Goal: Task Accomplishment & Management: Manage account settings

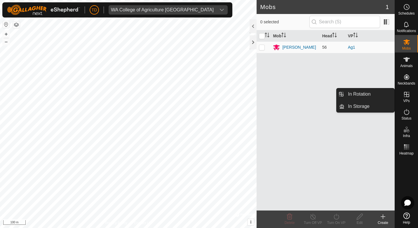
drag, startPoint x: 402, startPoint y: 104, endPoint x: 404, endPoint y: 100, distance: 4.2
click at [404, 100] on span "VPs" at bounding box center [406, 101] width 6 height 4
click at [353, 90] on link "In Rotation" at bounding box center [369, 94] width 50 height 12
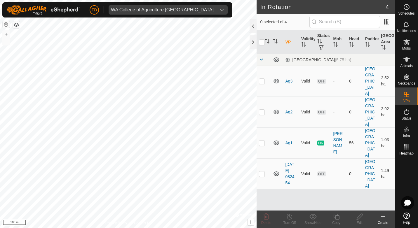
click at [261, 172] on p-checkbox at bounding box center [262, 174] width 6 height 5
checkbox input "true"
click at [261, 110] on p-checkbox at bounding box center [262, 112] width 6 height 5
checkbox input "true"
click at [262, 79] on p-checkbox at bounding box center [262, 81] width 6 height 5
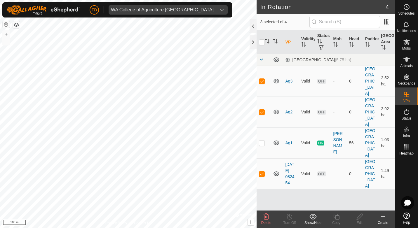
click at [264, 217] on icon at bounding box center [266, 217] width 6 height 6
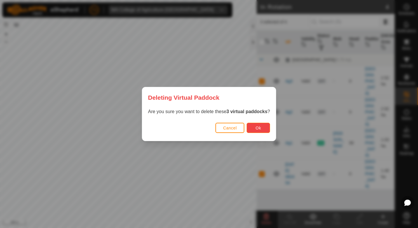
click at [253, 130] on button "Ok" at bounding box center [257, 128] width 23 height 10
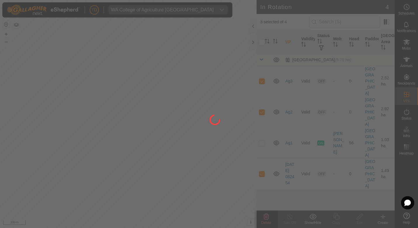
checkbox input "false"
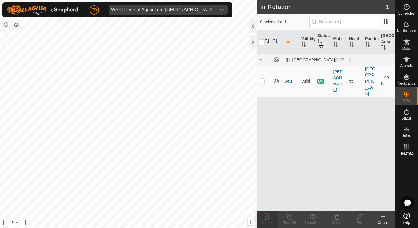
click at [383, 219] on icon at bounding box center [383, 217] width 0 height 4
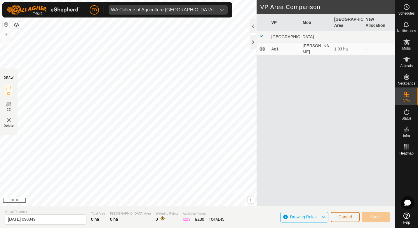
click at [341, 217] on span "Cancel" at bounding box center [345, 217] width 14 height 5
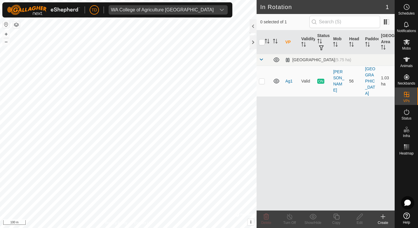
click at [379, 220] on create-svg-icon at bounding box center [382, 216] width 23 height 7
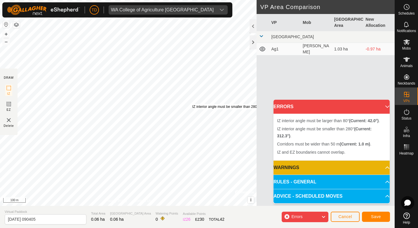
click at [192, 104] on div "IZ interior angle must be smaller than 280° (Current: 312.3°) . + – ⇧ i © Mapbo…" at bounding box center [128, 103] width 256 height 206
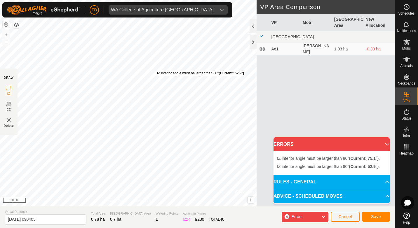
click at [157, 71] on div "IZ interior angle must be larger than 80° (Current: 52.9°) . + – ⇧ i © Mapbox ,…" at bounding box center [128, 103] width 256 height 206
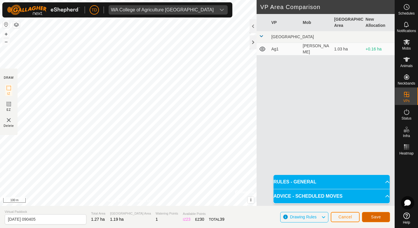
click at [380, 217] on span "Save" at bounding box center [376, 217] width 10 height 5
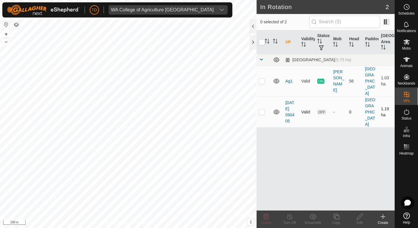
click at [262, 110] on p-checkbox at bounding box center [262, 112] width 6 height 5
checkbox input "true"
click at [360, 217] on icon at bounding box center [359, 217] width 6 height 6
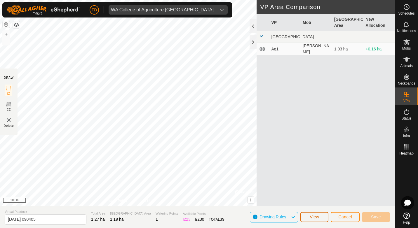
click at [316, 219] on span "View" at bounding box center [313, 217] width 9 height 5
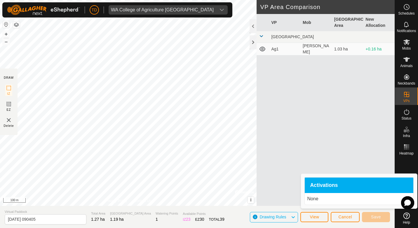
click at [319, 129] on div "VP Mob Grazing Area New Allocation [GEOGRAPHIC_DATA] [PERSON_NAME] 1.03 ha +0.1…" at bounding box center [325, 117] width 138 height 206
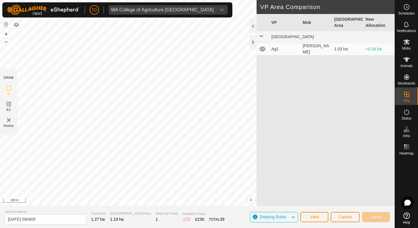
click at [299, 50] on td "Ag1" at bounding box center [285, 49] width 32 height 13
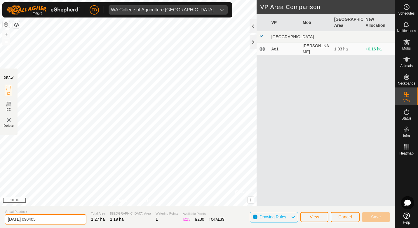
drag, startPoint x: 52, startPoint y: 219, endPoint x: 4, endPoint y: 219, distance: 47.8
click at [4, 219] on section "Virtual Paddock [DATE] 090405 Total Area 1.27 ha [GEOGRAPHIC_DATA] Area 1.19 ha…" at bounding box center [197, 217] width 394 height 22
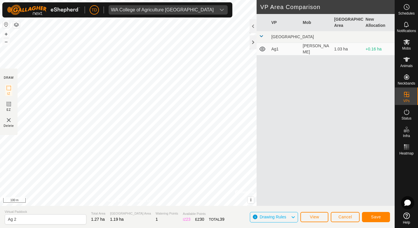
click at [274, 144] on div "VP Mob Grazing Area New Allocation [GEOGRAPHIC_DATA] [PERSON_NAME] 1.03 ha +0.1…" at bounding box center [325, 117] width 138 height 206
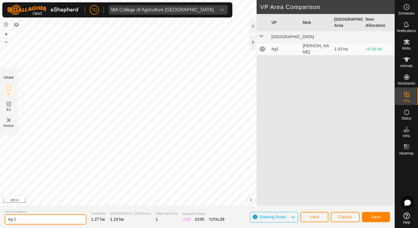
click at [20, 217] on input "Ag 2" at bounding box center [46, 219] width 82 height 10
drag, startPoint x: 14, startPoint y: 219, endPoint x: 6, endPoint y: 221, distance: 8.3
click at [6, 221] on input "Ag 2" at bounding box center [46, 219] width 82 height 10
type input "ERE 2"
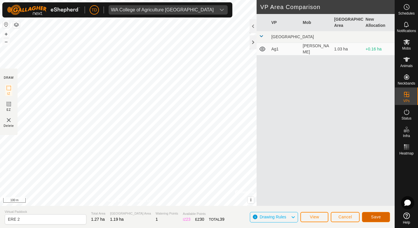
click at [377, 216] on span "Save" at bounding box center [376, 217] width 10 height 5
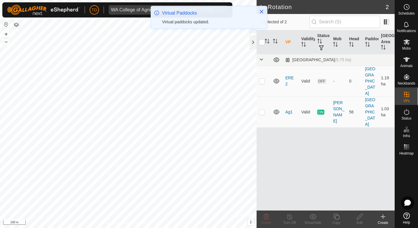
click at [261, 110] on p-checkbox at bounding box center [262, 112] width 6 height 5
checkbox input "true"
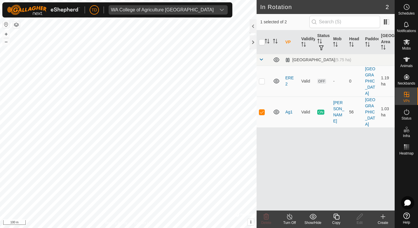
click at [301, 142] on div "VP Validity Status [GEOGRAPHIC_DATA] Paddock [GEOGRAPHIC_DATA] Area [GEOGRAPHIC…" at bounding box center [325, 120] width 138 height 180
click at [384, 218] on icon at bounding box center [382, 216] width 7 height 7
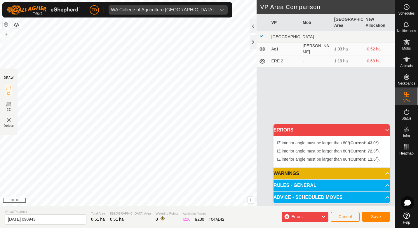
click at [156, 69] on div "IZ interior angle must be larger than 80° (Current: 43.0°) . + – ⇧ i © Mapbox ,…" at bounding box center [128, 103] width 256 height 206
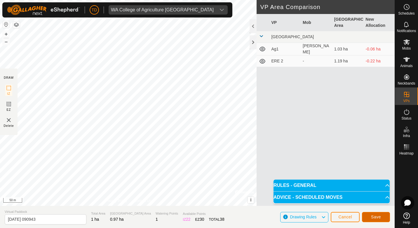
click at [384, 218] on button "Save" at bounding box center [376, 217] width 28 height 10
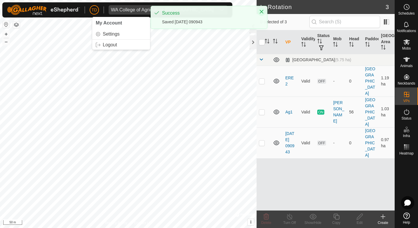
click at [261, 11] on icon "Close" at bounding box center [262, 12] width 4 height 4
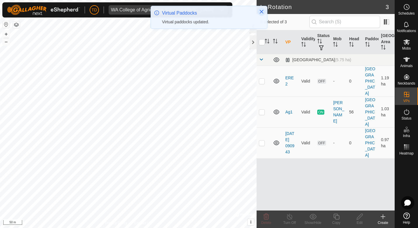
click at [259, 10] on icon "Close" at bounding box center [261, 11] width 5 height 5
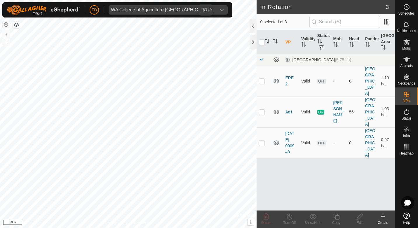
click at [219, 9] on icon "dropdown trigger" at bounding box center [221, 10] width 5 height 5
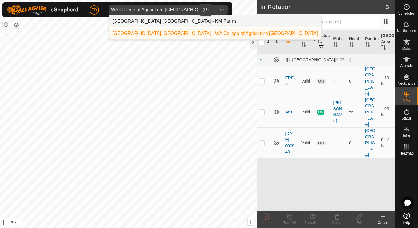
click at [154, 22] on li "[GEOGRAPHIC_DATA] [GEOGRAPHIC_DATA] - KM Farms" at bounding box center [215, 21] width 212 height 12
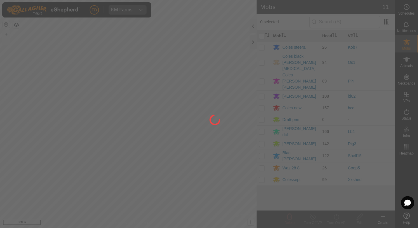
click at [254, 42] on div at bounding box center [209, 114] width 418 height 228
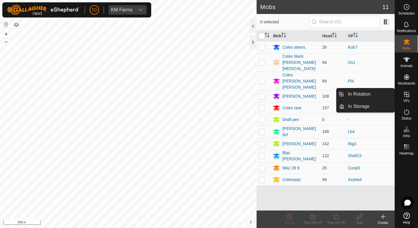
click at [407, 97] on icon at bounding box center [406, 94] width 5 height 5
click at [370, 94] on link "In Rotation" at bounding box center [369, 94] width 50 height 12
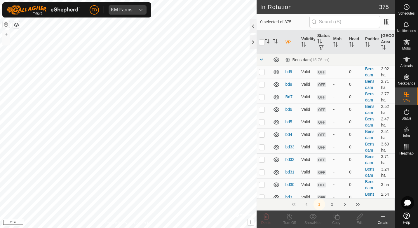
checkbox input "true"
checkbox input "false"
click at [137, 8] on div "dropdown trigger" at bounding box center [141, 9] width 12 height 9
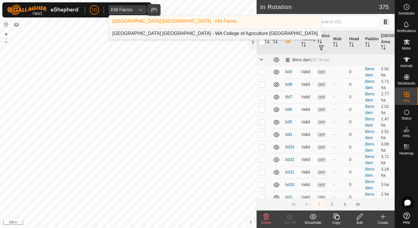
click at [149, 34] on li "[GEOGRAPHIC_DATA] [GEOGRAPHIC_DATA] - WA College of Agriculture [GEOGRAPHIC_DAT…" at bounding box center [215, 34] width 212 height 12
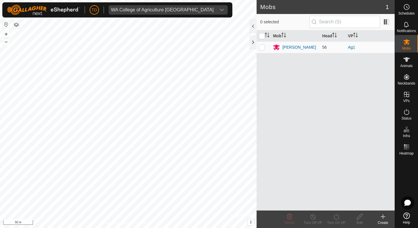
click at [408, 217] on icon at bounding box center [406, 216] width 6 height 6
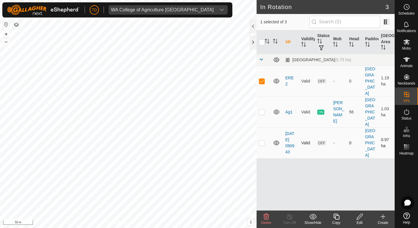
click at [262, 141] on p-checkbox at bounding box center [262, 143] width 6 height 5
checkbox input "true"
click at [268, 219] on icon at bounding box center [266, 216] width 7 height 7
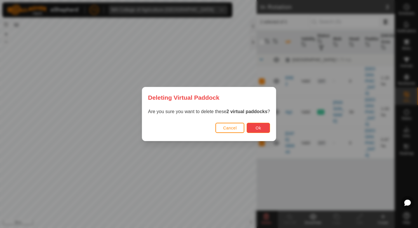
click at [258, 127] on span "Ok" at bounding box center [259, 128] width 6 height 5
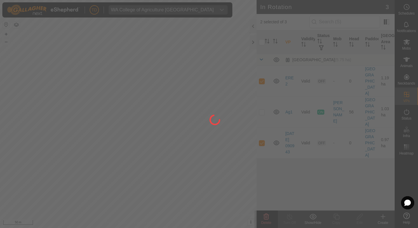
checkbox input "false"
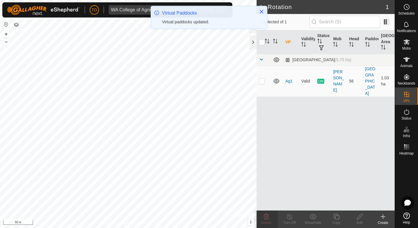
checkbox input "true"
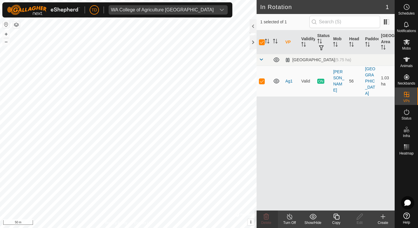
click at [334, 216] on icon at bounding box center [336, 217] width 6 height 6
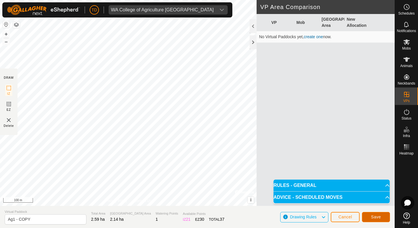
click at [382, 218] on button "Save" at bounding box center [376, 217] width 28 height 10
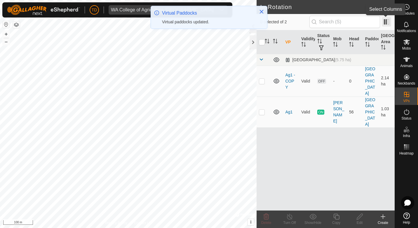
click at [387, 23] on span at bounding box center [386, 21] width 9 height 9
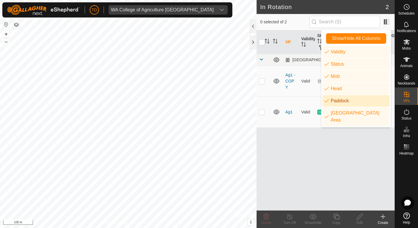
click at [316, 158] on div "VP Validity Status [GEOGRAPHIC_DATA] Paddock [GEOGRAPHIC_DATA] Area [GEOGRAPHIC…" at bounding box center [325, 120] width 138 height 180
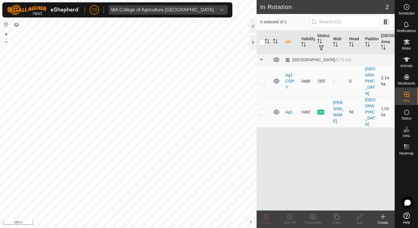
click at [260, 79] on p-checkbox at bounding box center [262, 81] width 6 height 5
checkbox input "true"
click at [358, 220] on icon at bounding box center [359, 216] width 7 height 7
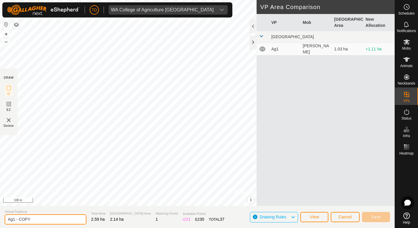
drag, startPoint x: 24, startPoint y: 220, endPoint x: 4, endPoint y: 219, distance: 20.1
click at [4, 219] on section "Virtual Paddock Ag1 - COPY Total Area 2.59 ha Grazing Area 2.14 ha Watering Poi…" at bounding box center [197, 217] width 394 height 22
type input "ERE 2"
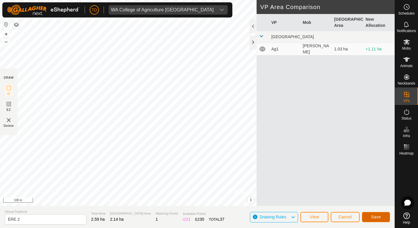
click at [377, 220] on button "Save" at bounding box center [376, 217] width 28 height 10
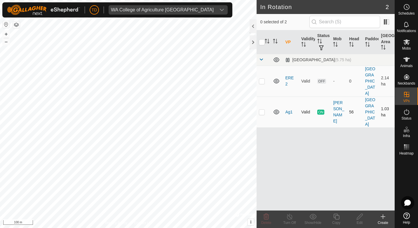
checkbox input "true"
click at [334, 216] on icon at bounding box center [336, 217] width 6 height 6
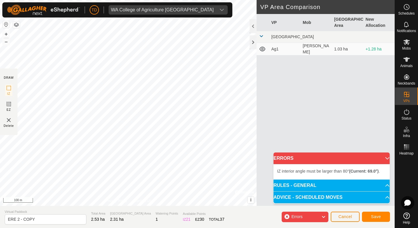
click at [86, 190] on div "IZ interior angle must be larger than 80° (Current: 69.0°) . + – ⇧ i © Mapbox ,…" at bounding box center [128, 103] width 256 height 206
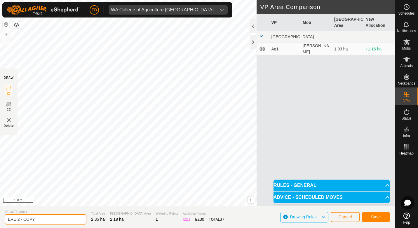
drag, startPoint x: 36, startPoint y: 222, endPoint x: 22, endPoint y: 223, distance: 13.5
click at [22, 223] on input "ERE 2 - COPY" at bounding box center [46, 219] width 82 height 10
type input "ERE 3"
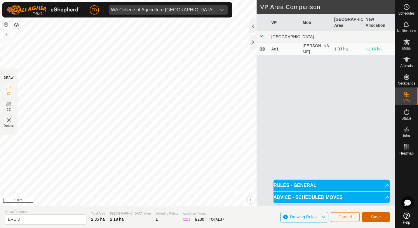
click at [370, 216] on button "Save" at bounding box center [376, 217] width 28 height 10
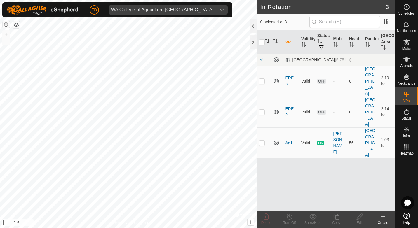
checkbox input "true"
click at [335, 219] on icon at bounding box center [336, 217] width 6 height 6
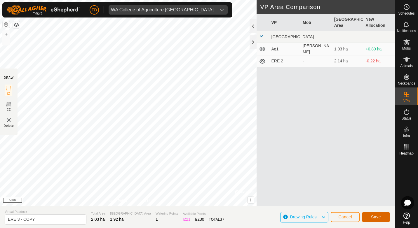
click at [382, 219] on button "Save" at bounding box center [376, 217] width 28 height 10
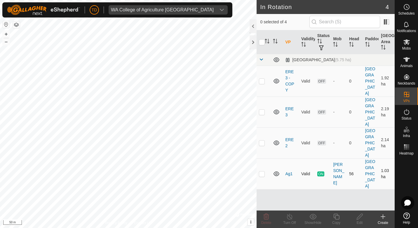
checkbox input "true"
click at [336, 214] on icon at bounding box center [336, 217] width 6 height 6
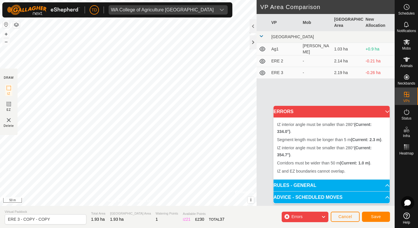
click at [192, 163] on div "IZ interior angle must be smaller than 280° (Current: 354.7°) . Segment length …" at bounding box center [128, 103] width 256 height 206
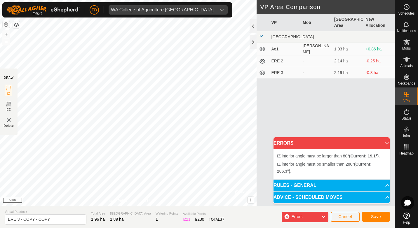
click at [186, 171] on div "IZ interior angle must be smaller than 280° (Current: 286.3°) . + – ⇧ i © Mapbo…" at bounding box center [128, 103] width 256 height 206
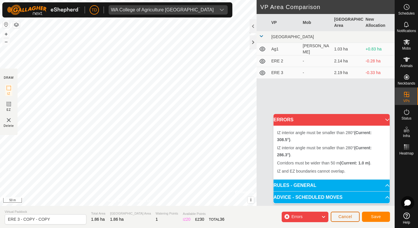
click at [344, 216] on span "Cancel" at bounding box center [345, 216] width 14 height 5
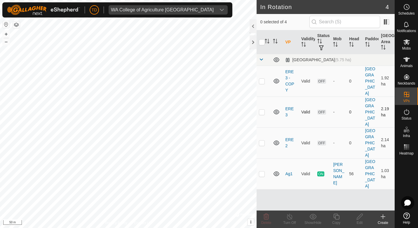
checkbox input "true"
checkbox input "false"
checkbox input "true"
checkbox input "false"
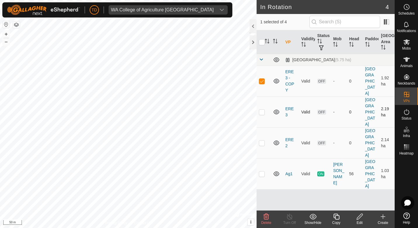
checkbox input "false"
checkbox input "true"
checkbox input "false"
checkbox input "true"
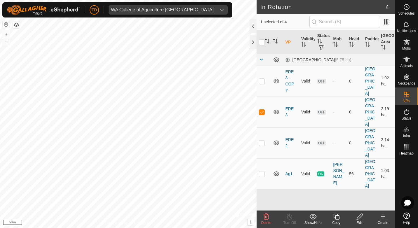
checkbox input "false"
click at [359, 218] on icon at bounding box center [359, 216] width 7 height 7
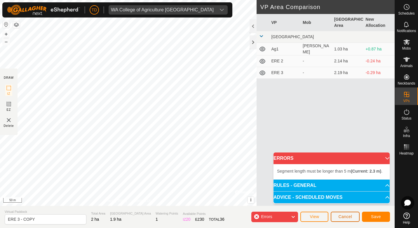
click at [335, 216] on button "Cancel" at bounding box center [344, 217] width 29 height 10
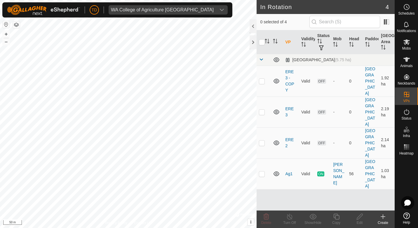
click at [384, 220] on icon at bounding box center [382, 216] width 7 height 7
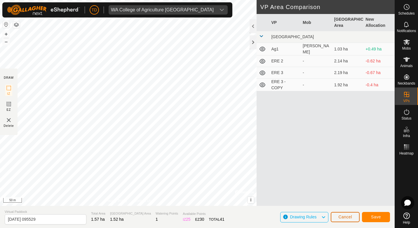
click at [346, 215] on span "Cancel" at bounding box center [345, 217] width 14 height 5
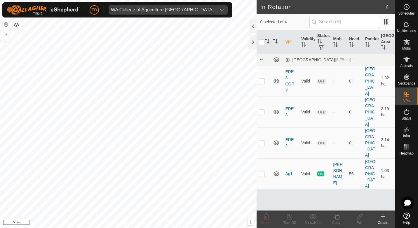
click at [385, 218] on icon at bounding box center [382, 216] width 7 height 7
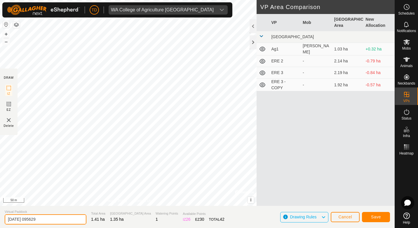
drag, startPoint x: 48, startPoint y: 218, endPoint x: -1, endPoint y: 216, distance: 49.0
click at [0, 216] on html "TD WA College of Agriculture [GEOGRAPHIC_DATA] Schedules Notifications Mobs Ani…" at bounding box center [209, 114] width 418 height 228
type input "ERE 5"
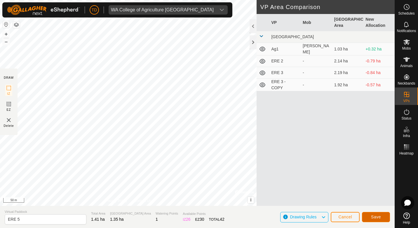
click at [378, 218] on span "Save" at bounding box center [376, 217] width 10 height 5
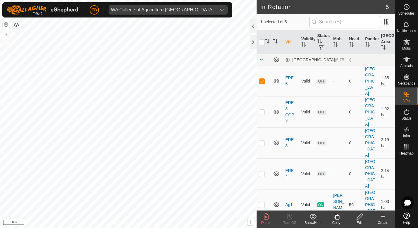
checkbox input "false"
checkbox input "true"
click at [362, 219] on icon at bounding box center [359, 216] width 7 height 7
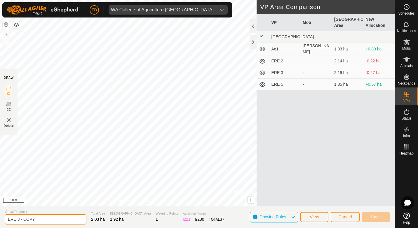
drag, startPoint x: 18, startPoint y: 221, endPoint x: 32, endPoint y: 213, distance: 16.6
click at [19, 221] on input "ERE 3 - COPY" at bounding box center [46, 219] width 82 height 10
type input "ERE 4"
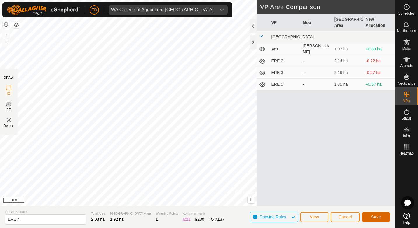
click at [383, 216] on button "Save" at bounding box center [376, 217] width 28 height 10
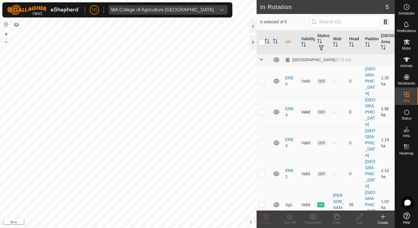
checkbox input "true"
click at [336, 218] on icon at bounding box center [336, 216] width 7 height 7
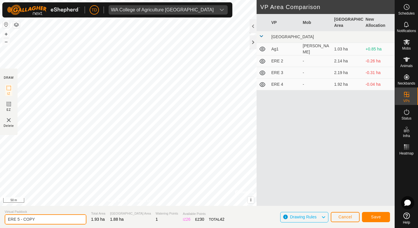
drag, startPoint x: 34, startPoint y: 218, endPoint x: 16, endPoint y: 220, distance: 18.7
click at [16, 220] on input "ERE 5 - COPY" at bounding box center [46, 219] width 82 height 10
type input "ERE 6"
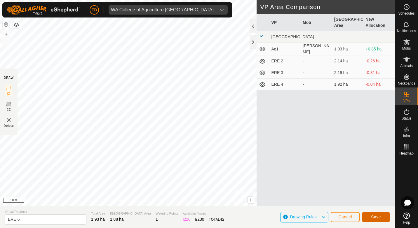
click at [377, 215] on span "Save" at bounding box center [376, 217] width 10 height 5
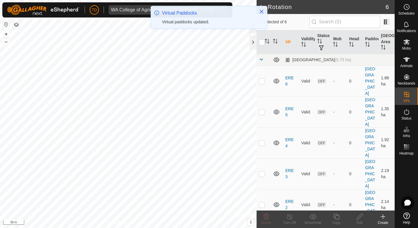
checkbox input "true"
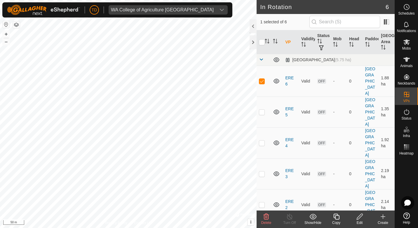
click at [339, 218] on icon at bounding box center [336, 217] width 6 height 6
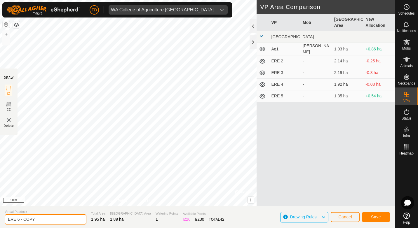
drag, startPoint x: 29, startPoint y: 219, endPoint x: 17, endPoint y: 221, distance: 12.6
click at [17, 221] on input "ERE 6 - COPY" at bounding box center [46, 219] width 82 height 10
type input "ERE 7"
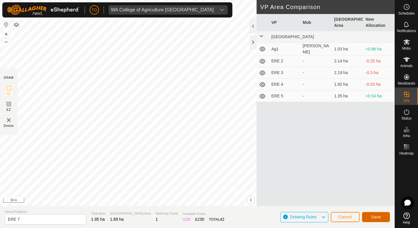
click at [375, 215] on span "Save" at bounding box center [376, 217] width 10 height 5
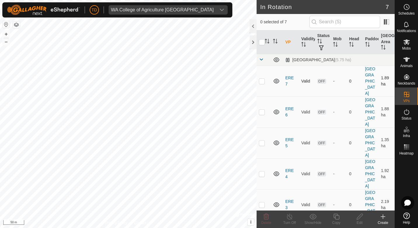
click at [260, 79] on p-checkbox at bounding box center [262, 81] width 6 height 5
checkbox input "true"
click at [337, 217] on icon at bounding box center [336, 216] width 7 height 7
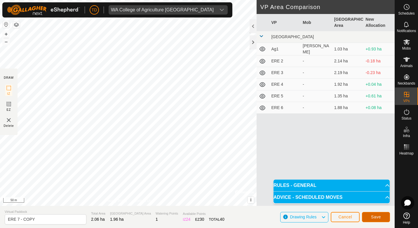
click at [375, 218] on span "Save" at bounding box center [376, 217] width 10 height 5
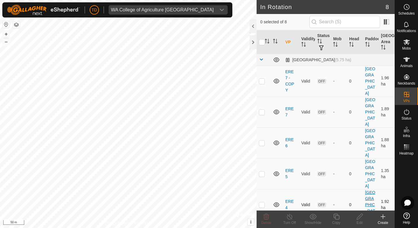
click at [368, 190] on link "[GEOGRAPHIC_DATA]" at bounding box center [370, 204] width 10 height 29
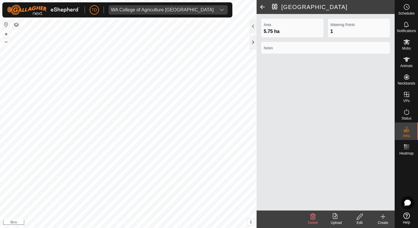
click at [261, 9] on span at bounding box center [262, 7] width 12 height 14
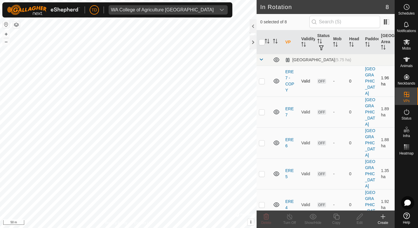
click at [263, 79] on p-checkbox at bounding box center [262, 81] width 6 height 5
checkbox input "true"
click at [361, 217] on icon at bounding box center [359, 216] width 7 height 7
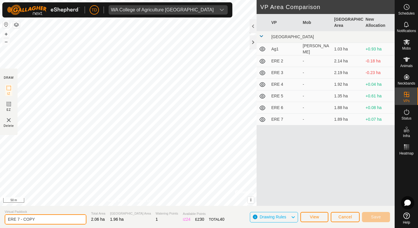
drag, startPoint x: 33, startPoint y: 219, endPoint x: 16, endPoint y: 220, distance: 17.2
click at [16, 220] on input "ERE 7 - COPY" at bounding box center [46, 219] width 82 height 10
type input "ERE 8"
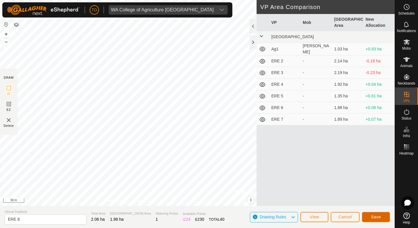
click at [382, 216] on button "Save" at bounding box center [376, 217] width 28 height 10
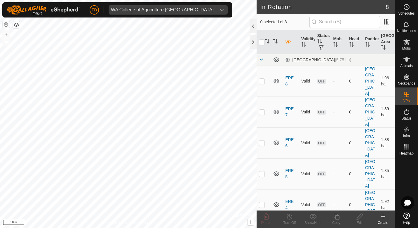
checkbox input "true"
checkbox input "false"
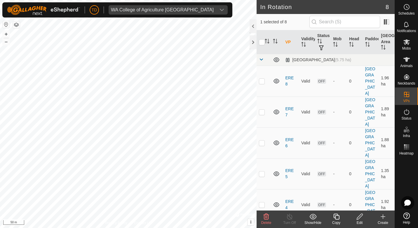
checkbox input "true"
checkbox input "false"
click at [359, 218] on icon at bounding box center [359, 217] width 6 height 6
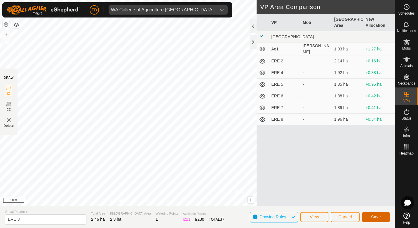
click at [375, 213] on button "Save" at bounding box center [376, 217] width 28 height 10
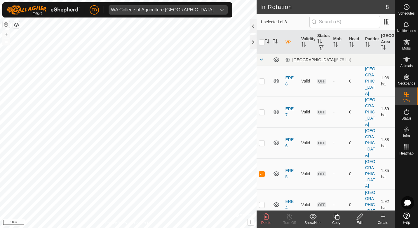
checkbox input "false"
checkbox input "true"
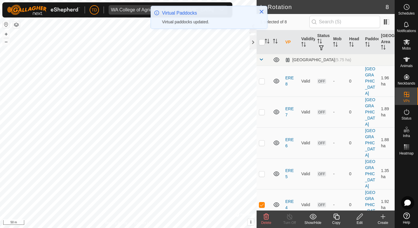
checkbox input "true"
checkbox input "false"
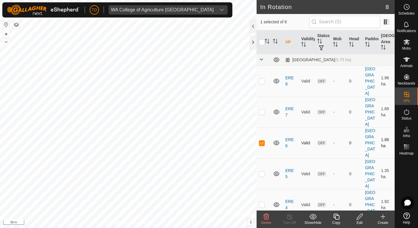
scroll to position [54, 0]
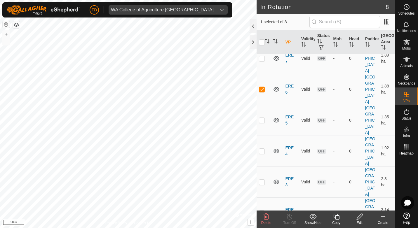
checkbox input "true"
click at [261, 211] on p-checkbox at bounding box center [262, 213] width 6 height 5
checkbox input "true"
click at [265, 87] on p-tablecheckbox at bounding box center [262, 89] width 6 height 5
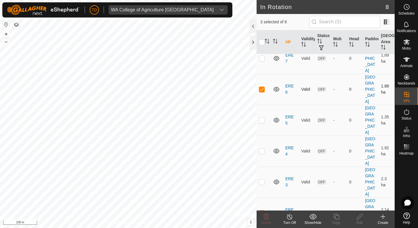
checkbox input "false"
click at [262, 180] on p-checkbox at bounding box center [262, 182] width 6 height 5
checkbox input "true"
click at [261, 149] on p-checkbox at bounding box center [262, 151] width 6 height 5
checkbox input "true"
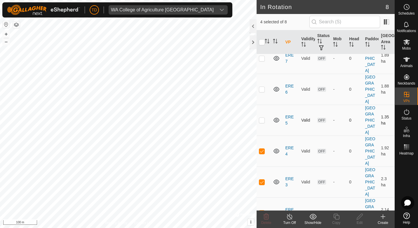
click at [262, 118] on p-checkbox at bounding box center [262, 120] width 6 height 5
checkbox input "false"
click at [259, 180] on p-checkbox at bounding box center [262, 182] width 6 height 5
checkbox input "false"
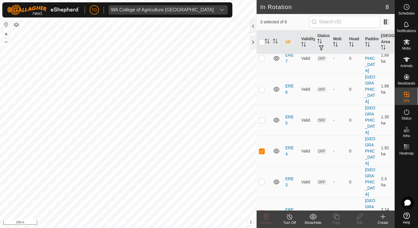
click at [261, 211] on p-checkbox at bounding box center [262, 213] width 6 height 5
checkbox input "false"
click at [363, 218] on icon at bounding box center [359, 216] width 7 height 7
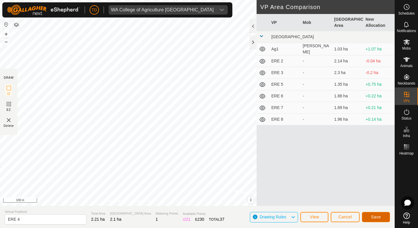
click at [378, 215] on span "Save" at bounding box center [376, 217] width 10 height 5
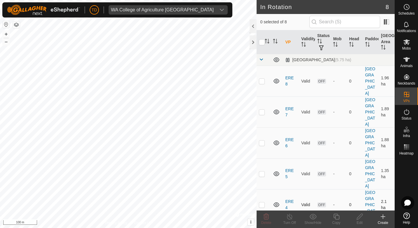
click at [261, 202] on p-checkbox at bounding box center [262, 204] width 6 height 5
checkbox input "true"
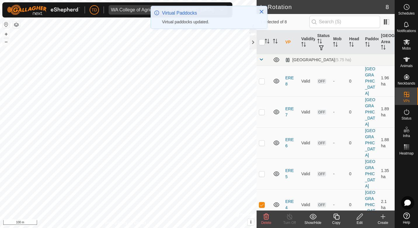
checkbox input "true"
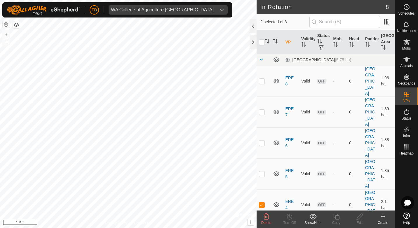
click at [263, 172] on p-checkbox at bounding box center [262, 174] width 6 height 5
checkbox input "true"
click at [260, 202] on p-checkbox at bounding box center [262, 204] width 6 height 5
checkbox input "false"
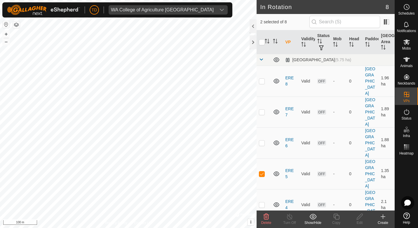
checkbox input "false"
click at [264, 202] on p-checkbox at bounding box center [262, 204] width 6 height 5
checkbox input "true"
checkbox input "false"
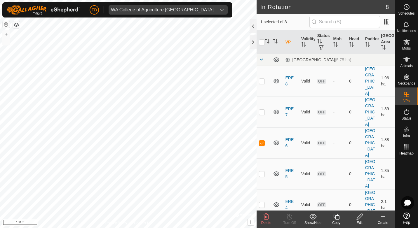
click at [263, 202] on p-checkbox at bounding box center [262, 204] width 6 height 5
checkbox input "true"
click at [264, 172] on p-checkbox at bounding box center [262, 174] width 6 height 5
checkbox input "true"
click at [265, 202] on p-tablecheckbox at bounding box center [262, 204] width 6 height 5
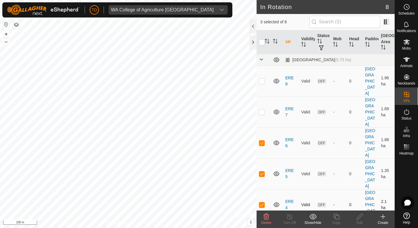
checkbox input "false"
click at [260, 172] on p-checkbox at bounding box center [262, 174] width 6 height 5
click at [261, 172] on p-checkbox at bounding box center [262, 174] width 6 height 5
checkbox input "false"
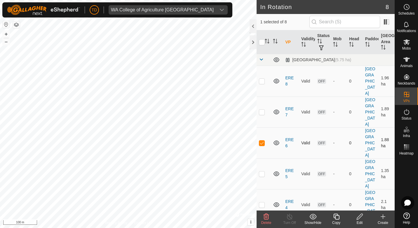
click at [261, 141] on p-checkbox at bounding box center [262, 143] width 6 height 5
checkbox input "false"
click at [387, 22] on span at bounding box center [386, 21] width 9 height 9
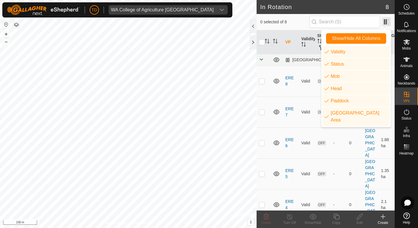
click at [387, 22] on span at bounding box center [386, 21] width 9 height 9
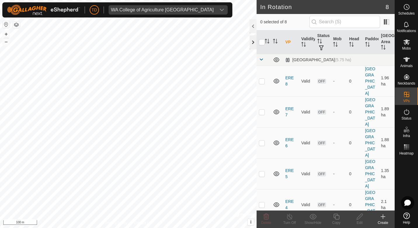
click at [251, 41] on div at bounding box center [252, 42] width 7 height 14
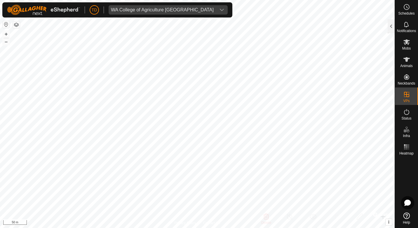
checkbox input "true"
click at [404, 218] on icon at bounding box center [406, 216] width 6 height 6
click at [404, 43] on icon at bounding box center [406, 42] width 6 height 6
click at [391, 25] on div at bounding box center [390, 26] width 7 height 14
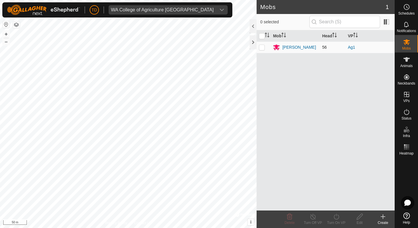
click at [260, 49] on p-checkbox at bounding box center [262, 47] width 6 height 5
checkbox input "true"
click at [298, 46] on div "[PERSON_NAME]" at bounding box center [299, 47] width 34 height 6
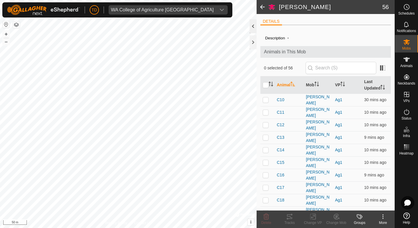
click at [253, 25] on div at bounding box center [252, 26] width 7 height 14
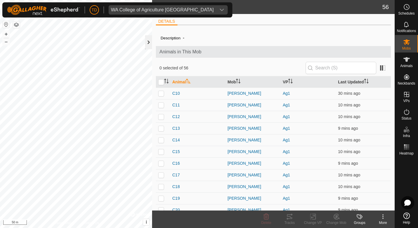
click at [149, 41] on div at bounding box center [148, 42] width 7 height 14
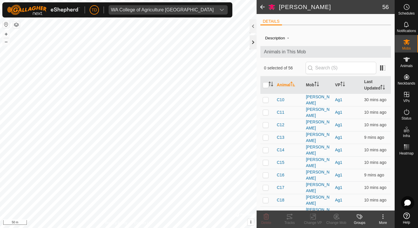
click at [251, 40] on div at bounding box center [252, 42] width 7 height 14
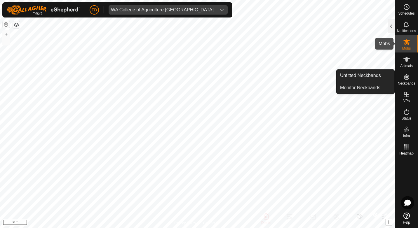
click at [404, 41] on icon at bounding box center [406, 42] width 6 height 6
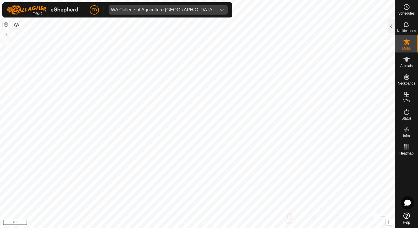
click at [394, 26] on div "Schedules Notifications Mobs Animals Neckbands VPs Status Infra Heatmap Help" at bounding box center [405, 114] width 23 height 228
click at [392, 28] on div at bounding box center [390, 26] width 7 height 14
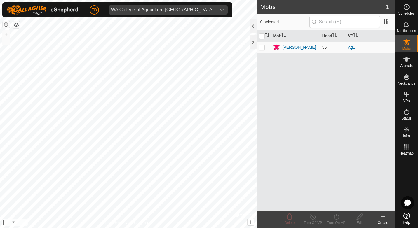
click at [261, 47] on p-checkbox at bounding box center [262, 47] width 6 height 5
checkbox input "true"
click at [337, 218] on icon at bounding box center [336, 216] width 7 height 7
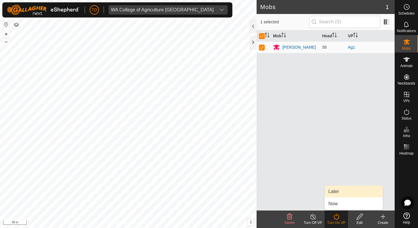
click at [335, 193] on link "Later" at bounding box center [354, 192] width 58 height 12
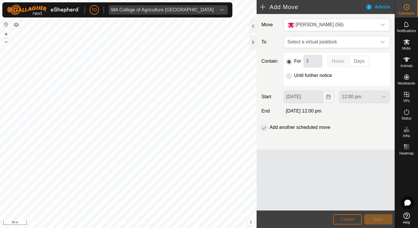
click at [346, 220] on span "Cancel" at bounding box center [347, 219] width 14 height 5
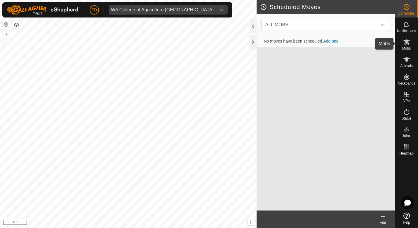
click at [405, 46] on es-mob-svg-icon at bounding box center [406, 41] width 11 height 9
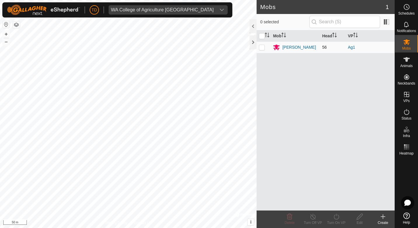
click at [260, 46] on p-checkbox at bounding box center [262, 47] width 6 height 5
checkbox input "true"
click at [337, 221] on div "Turn On VP" at bounding box center [335, 222] width 23 height 5
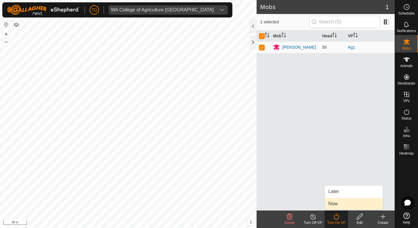
click at [339, 202] on link "Now" at bounding box center [354, 204] width 58 height 12
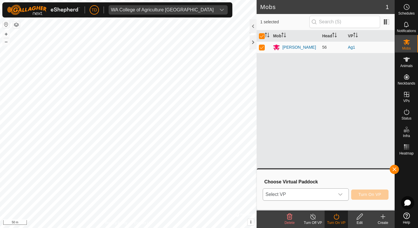
click at [340, 195] on icon "dropdown trigger" at bounding box center [340, 194] width 4 height 2
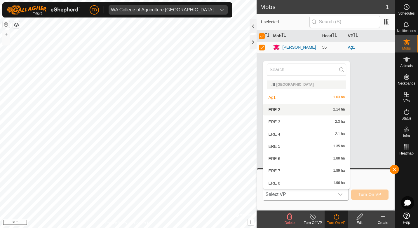
click at [289, 109] on li "ERE 2 2.14 ha" at bounding box center [306, 110] width 86 height 12
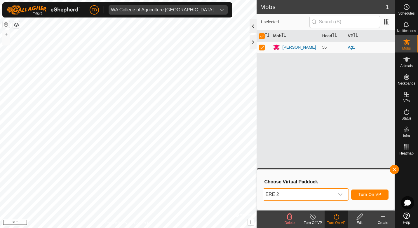
click at [252, 24] on div at bounding box center [252, 26] width 7 height 14
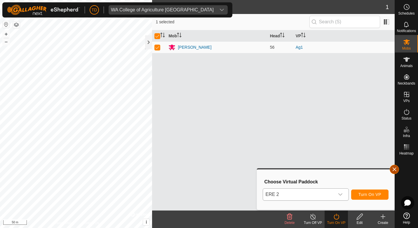
click at [396, 170] on button "button" at bounding box center [393, 169] width 9 height 9
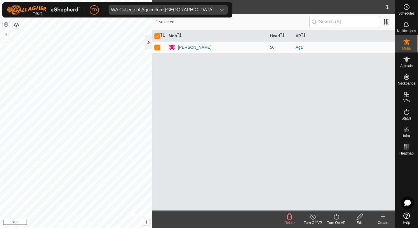
click at [146, 49] on div at bounding box center [148, 42] width 7 height 14
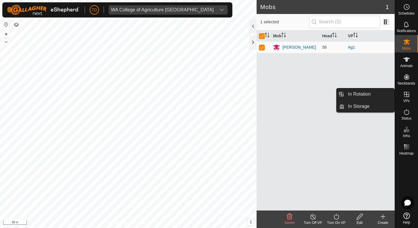
click at [407, 98] on icon at bounding box center [406, 94] width 7 height 7
click at [375, 95] on link "In Rotation" at bounding box center [369, 94] width 50 height 12
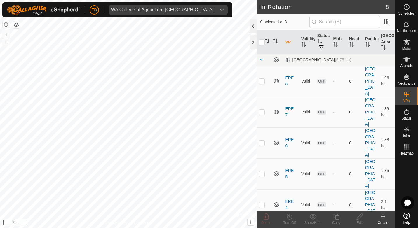
click at [254, 25] on div at bounding box center [252, 26] width 7 height 14
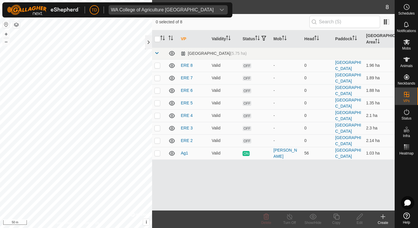
checkbox input "true"
checkbox input "false"
click at [149, 42] on div at bounding box center [148, 42] width 7 height 14
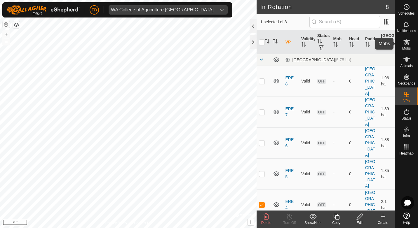
click at [405, 42] on icon at bounding box center [406, 42] width 7 height 7
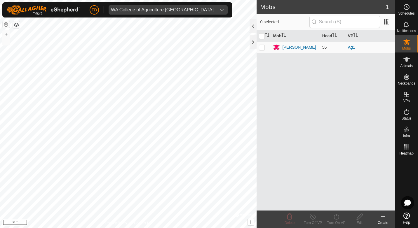
click at [263, 48] on p-checkbox at bounding box center [262, 47] width 6 height 5
checkbox input "true"
click at [335, 217] on icon at bounding box center [336, 216] width 7 height 7
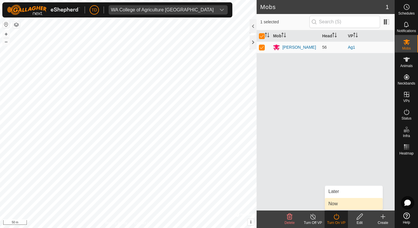
click at [336, 202] on link "Now" at bounding box center [354, 204] width 58 height 12
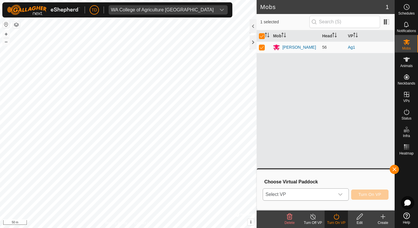
click at [342, 195] on icon "dropdown trigger" at bounding box center [340, 194] width 5 height 5
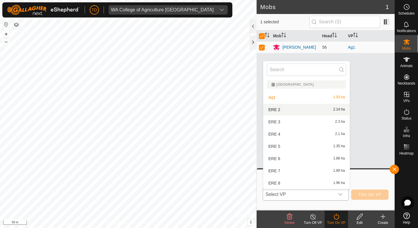
click at [306, 109] on li "ERE 2 2.14 ha" at bounding box center [306, 110] width 86 height 12
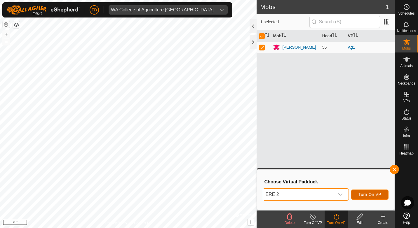
click at [373, 197] on span "Turn On VP" at bounding box center [369, 194] width 23 height 5
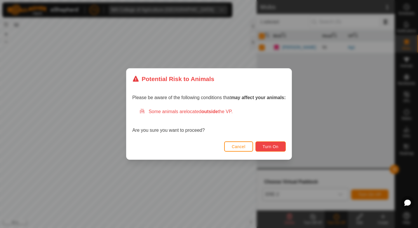
click at [274, 147] on span "Turn On" at bounding box center [271, 146] width 16 height 5
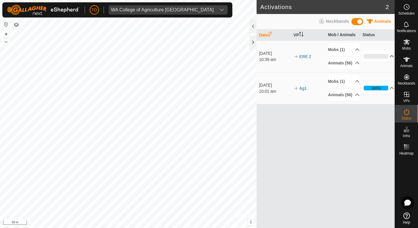
click at [389, 60] on p-accordion-header "0%" at bounding box center [378, 56] width 32 height 12
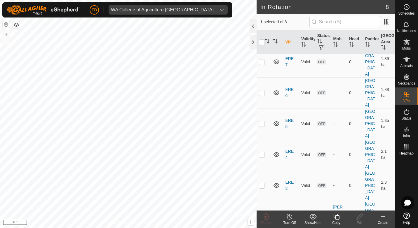
scroll to position [54, 0]
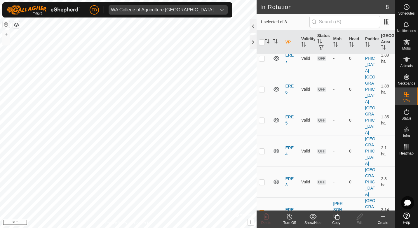
click at [291, 220] on div "Turn Off" at bounding box center [289, 222] width 23 height 5
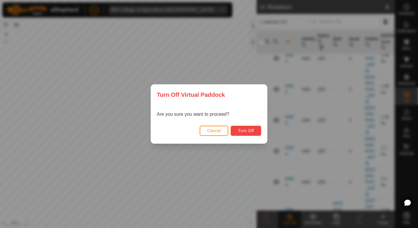
click at [245, 130] on span "Turn Off" at bounding box center [246, 130] width 16 height 5
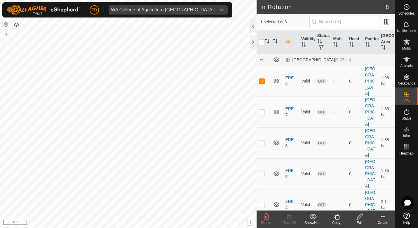
checkbox input "false"
checkbox input "true"
checkbox input "false"
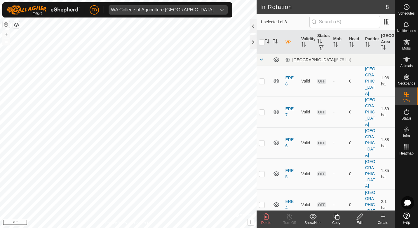
click at [361, 215] on icon at bounding box center [359, 216] width 7 height 7
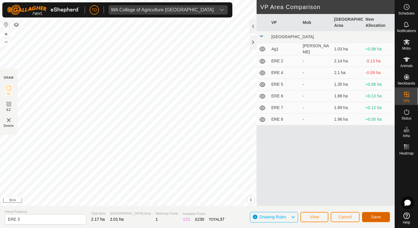
click at [378, 220] on button "Save" at bounding box center [376, 217] width 28 height 10
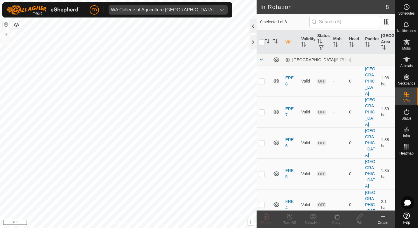
click at [252, 26] on div at bounding box center [252, 26] width 7 height 14
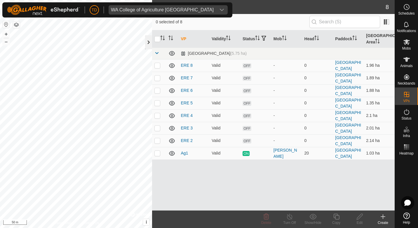
click at [146, 39] on div at bounding box center [148, 42] width 7 height 14
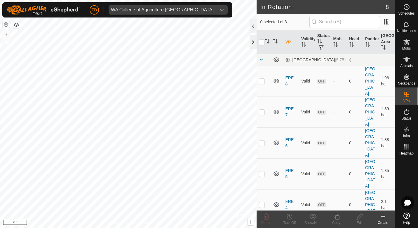
click at [252, 43] on div at bounding box center [252, 42] width 7 height 14
